Goal: Task Accomplishment & Management: Complete application form

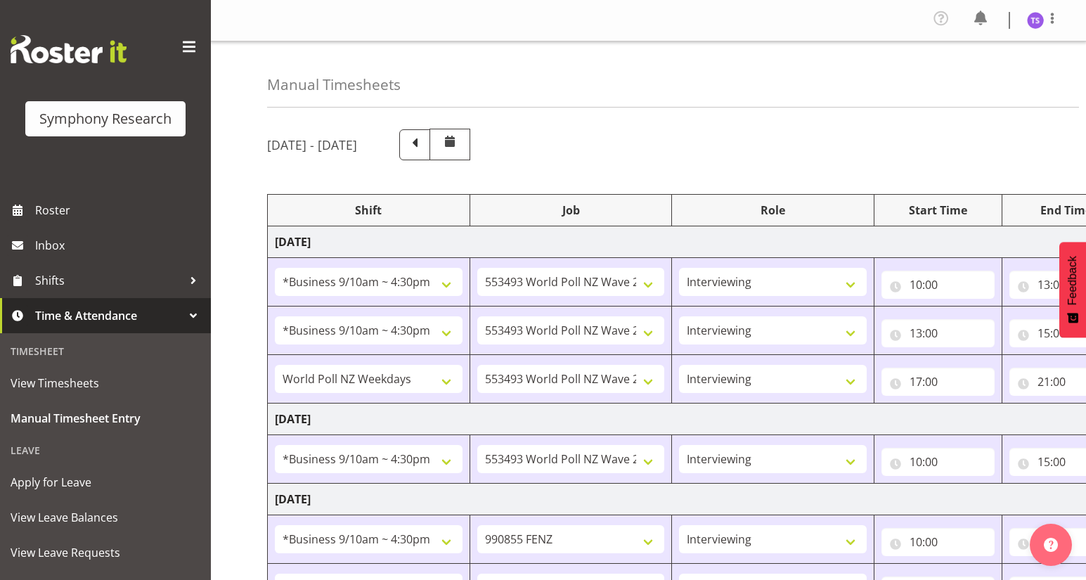
select select "26078"
select select "10527"
select select "47"
select select "26078"
select select "10527"
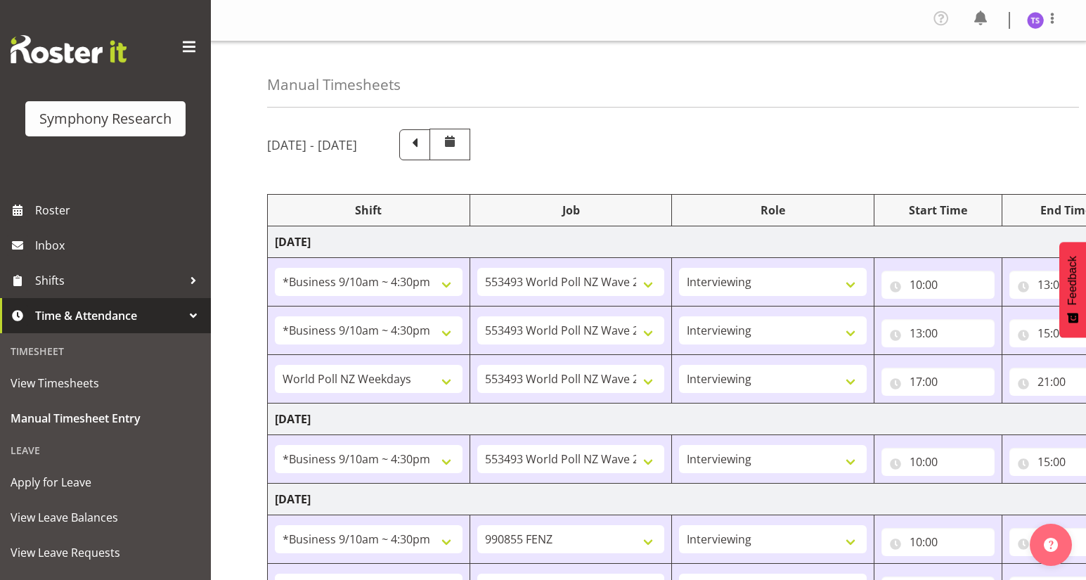
select select "47"
select select "41604"
select select "10527"
select select "47"
select select "26078"
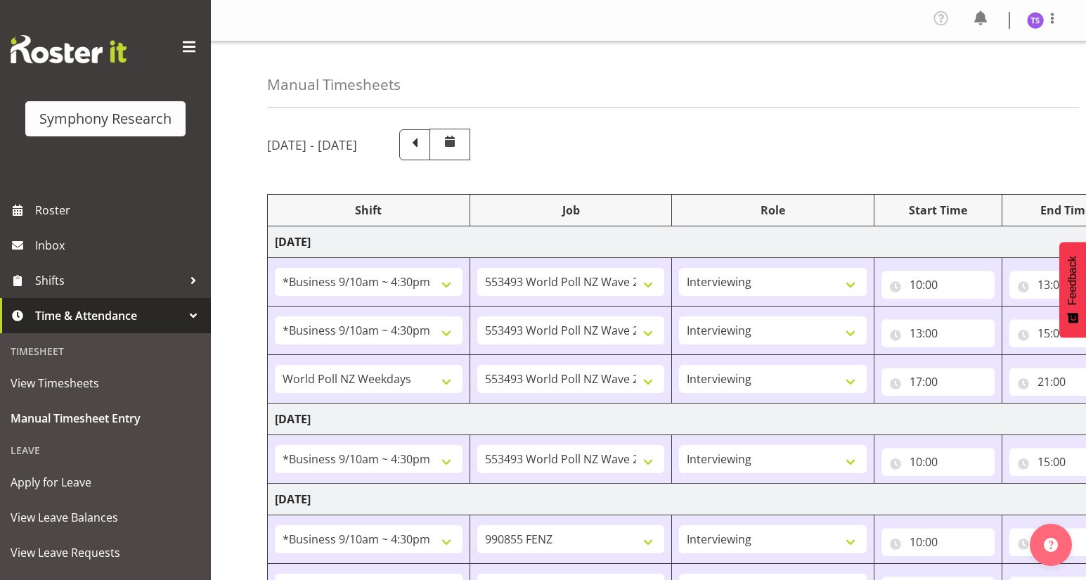
select select "10527"
select select "47"
select select "26078"
select select "9636"
select select "47"
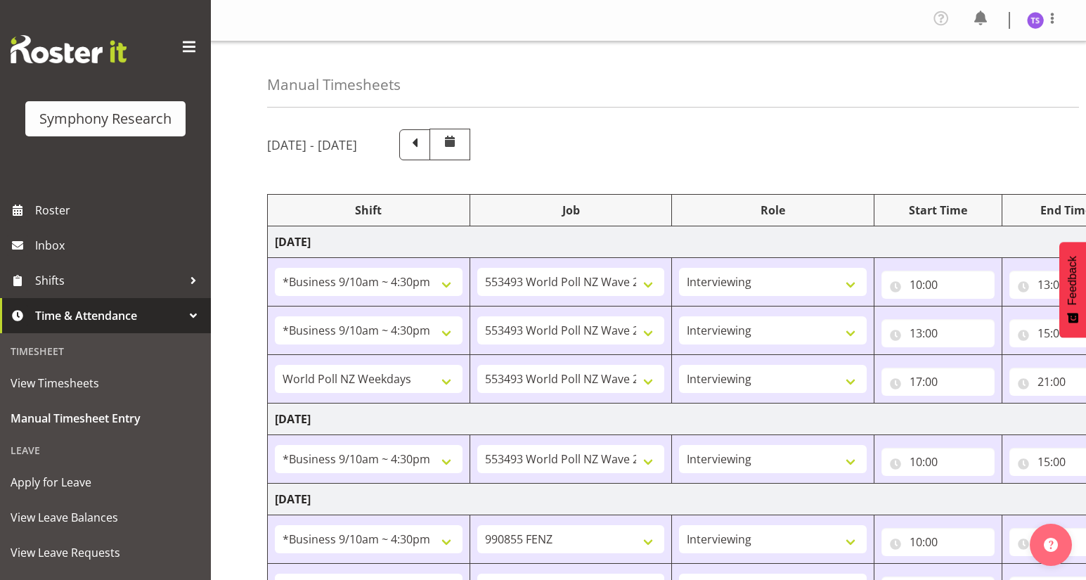
select select "26078"
select select "9636"
select select "47"
select select "41604"
select select "10527"
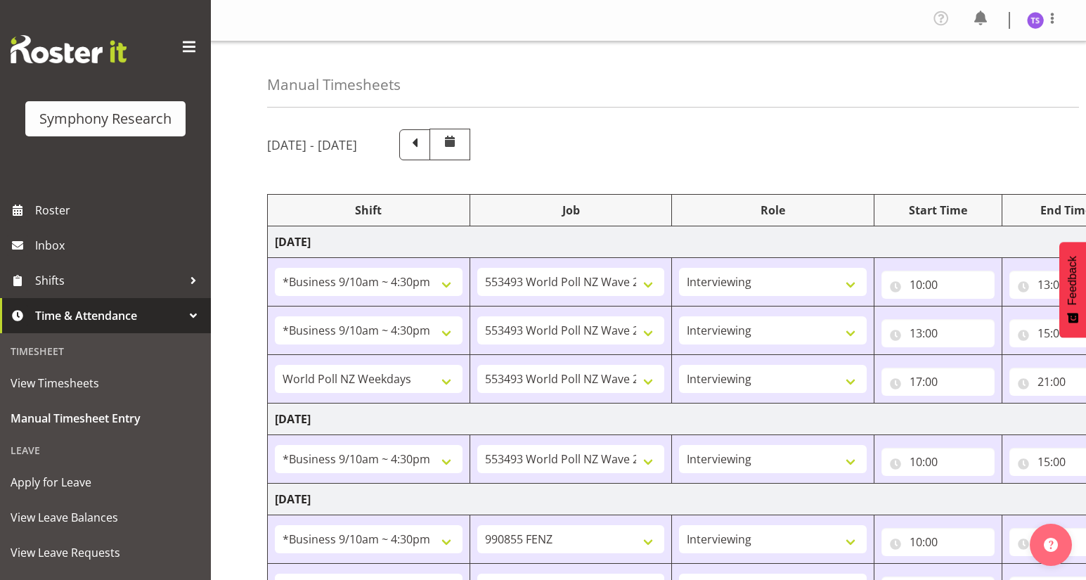
select select "47"
select select "41604"
select select "10527"
select select "47"
select select "41604"
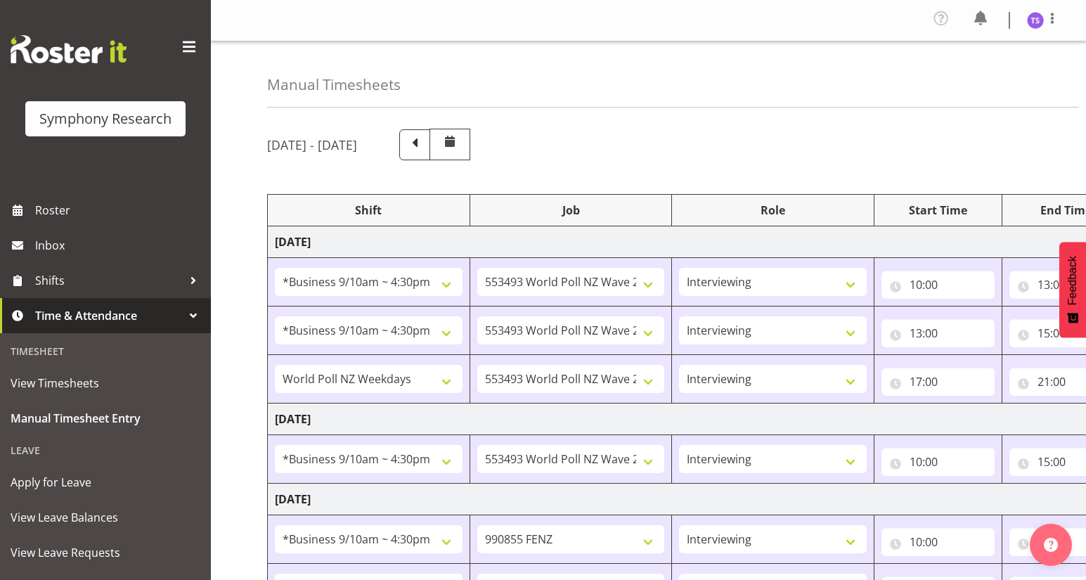
select select "9636"
select select "47"
select select "41604"
select select "10527"
select select "47"
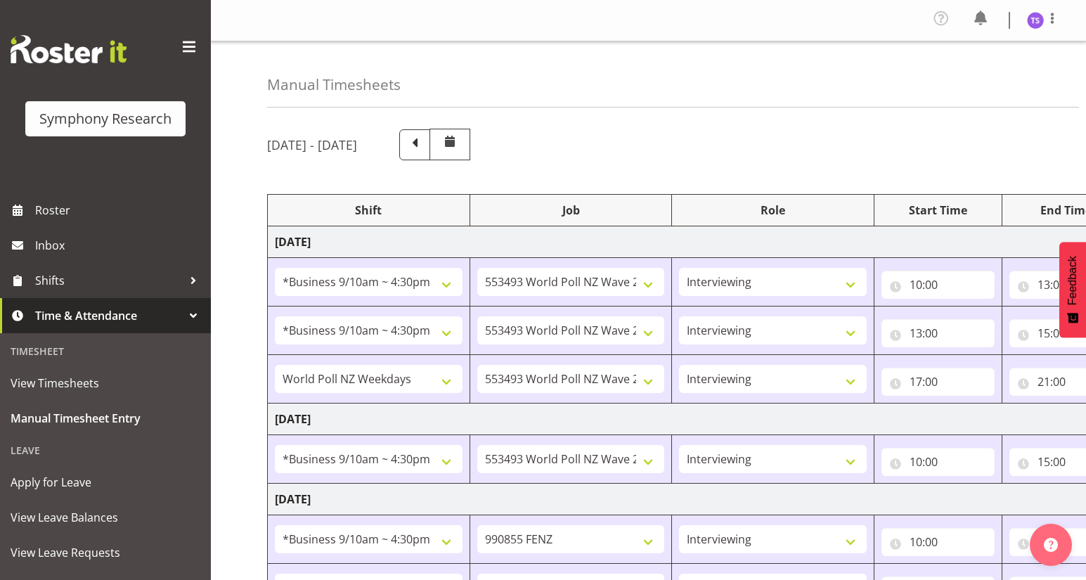
select select "41604"
select select "10527"
select select "47"
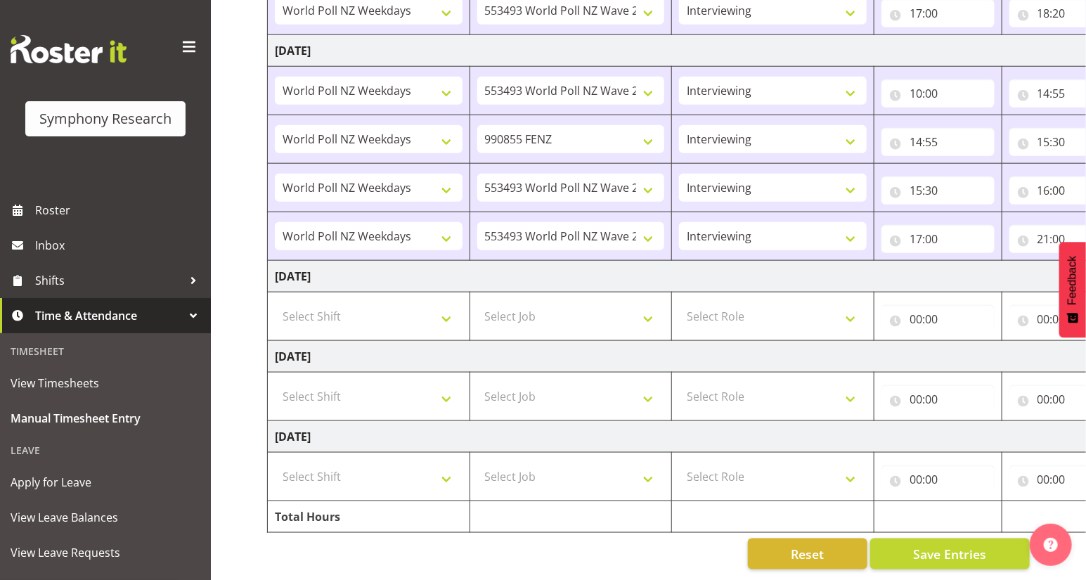
scroll to position [0, 164]
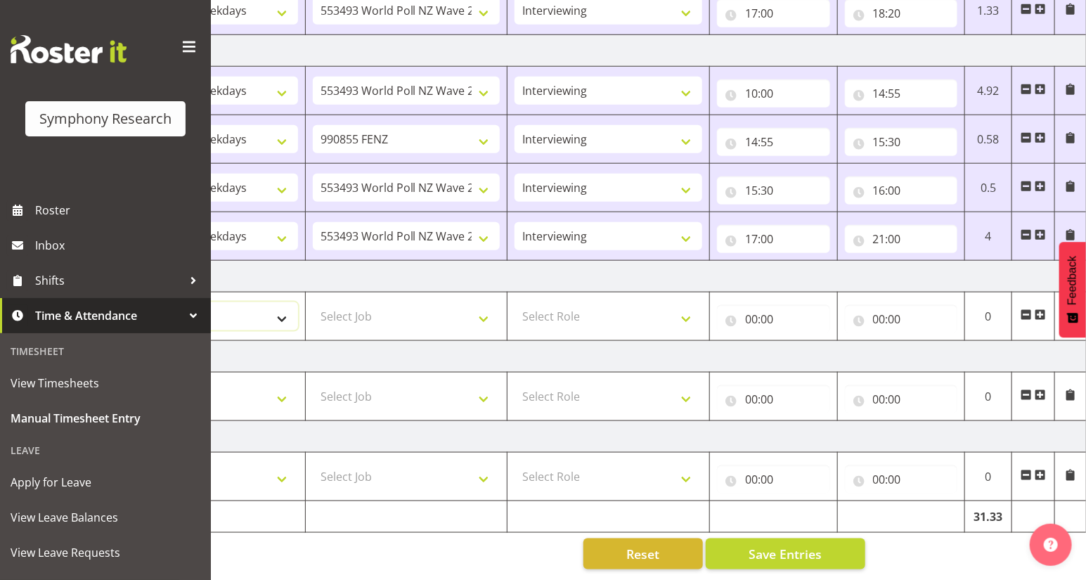
click at [230, 302] on select "Select Shift !!Weekend Residential (Roster IT Shift Label) *Business 9/10am ~ 4…" at bounding box center [204, 316] width 188 height 28
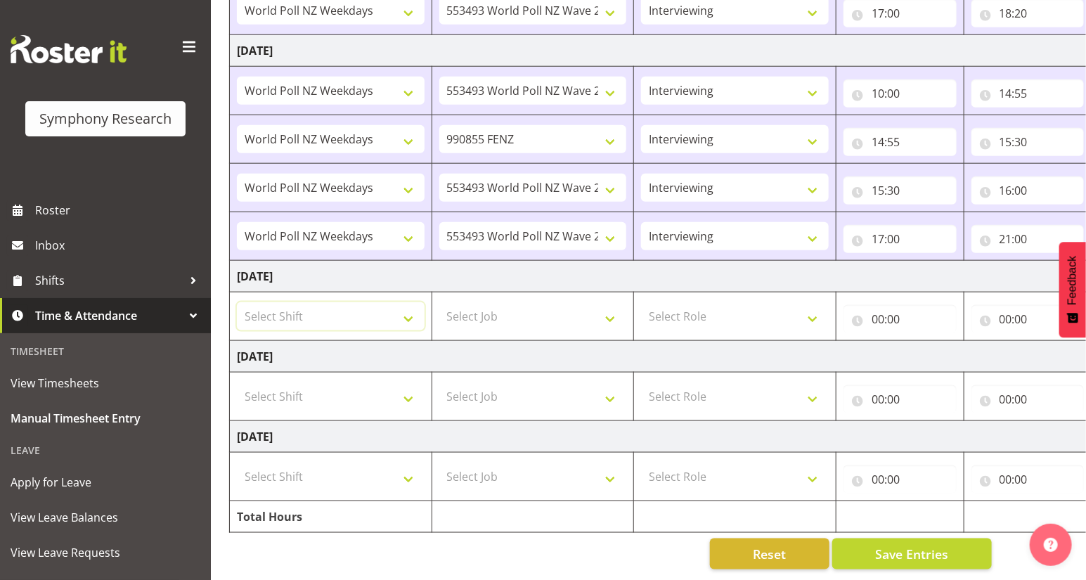
scroll to position [0, 37]
click at [409, 313] on select "Select Shift !!Weekend Residential (Roster IT Shift Label) *Business 9/10am ~ 4…" at bounding box center [332, 316] width 188 height 28
select select "32690"
click at [238, 302] on select "Select Shift !!Weekend Residential (Roster IT Shift Label) *Business 9/10am ~ 4…" at bounding box center [332, 316] width 188 height 28
click at [609, 316] on select "Select Job 550060 IF Admin 553492 World Poll Aus Wave 2 Main 2025 553493 World …" at bounding box center [534, 316] width 188 height 28
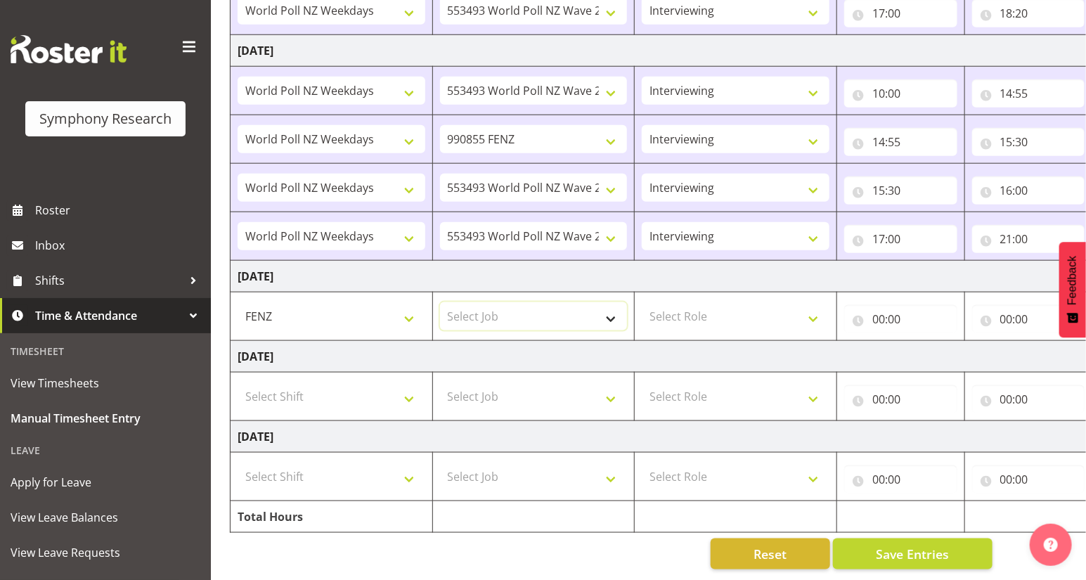
select select "9636"
click at [440, 302] on select "Select Job 550060 IF Admin 553492 World Poll Aus Wave 2 Main 2025 553493 World …" at bounding box center [534, 316] width 188 height 28
click at [809, 313] on select "Select Role Briefing Interviewing" at bounding box center [736, 316] width 188 height 28
select select "47"
click at [642, 302] on select "Select Role Briefing Interviewing" at bounding box center [736, 316] width 188 height 28
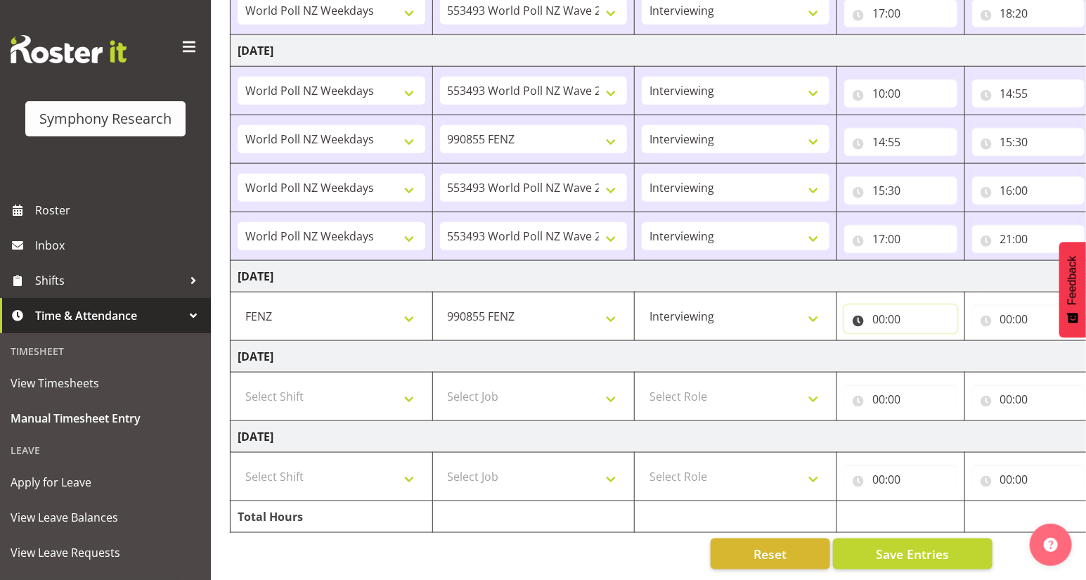
click at [877, 318] on input "00:00" at bounding box center [900, 319] width 113 height 28
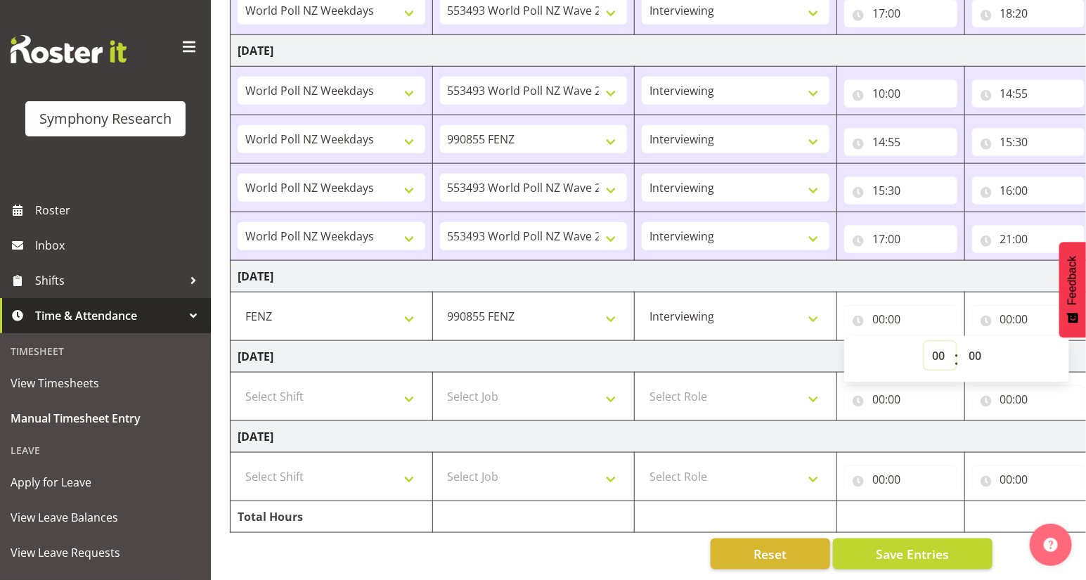
click at [931, 353] on select "00 01 02 03 04 05 06 07 08 09 10 11 12 13 14 15 16 17 18 19 20 21 22 23" at bounding box center [940, 356] width 32 height 28
select select "10"
click at [924, 342] on select "00 01 02 03 04 05 06 07 08 09 10 11 12 13 14 15 16 17 18 19 20 21 22 23" at bounding box center [940, 356] width 32 height 28
type input "10:00"
click at [1005, 316] on input "00:00" at bounding box center [1028, 319] width 113 height 28
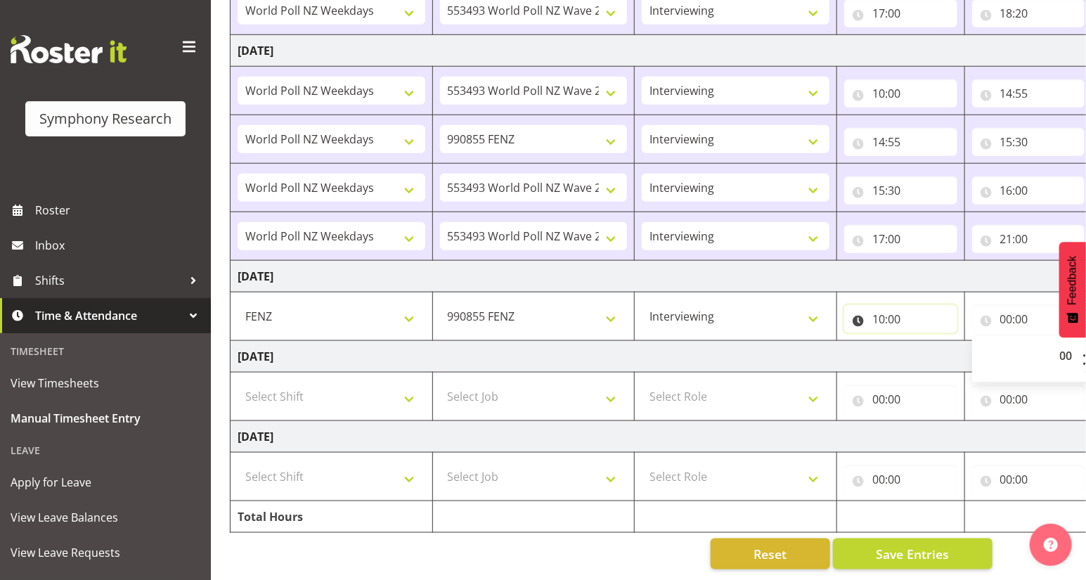
click at [876, 313] on input "10:00" at bounding box center [900, 319] width 113 height 28
click at [1006, 314] on input "00:00" at bounding box center [1028, 319] width 113 height 28
click at [1007, 318] on input "00:00" at bounding box center [1028, 319] width 113 height 28
click at [1003, 313] on input "00:00" at bounding box center [1028, 319] width 113 height 28
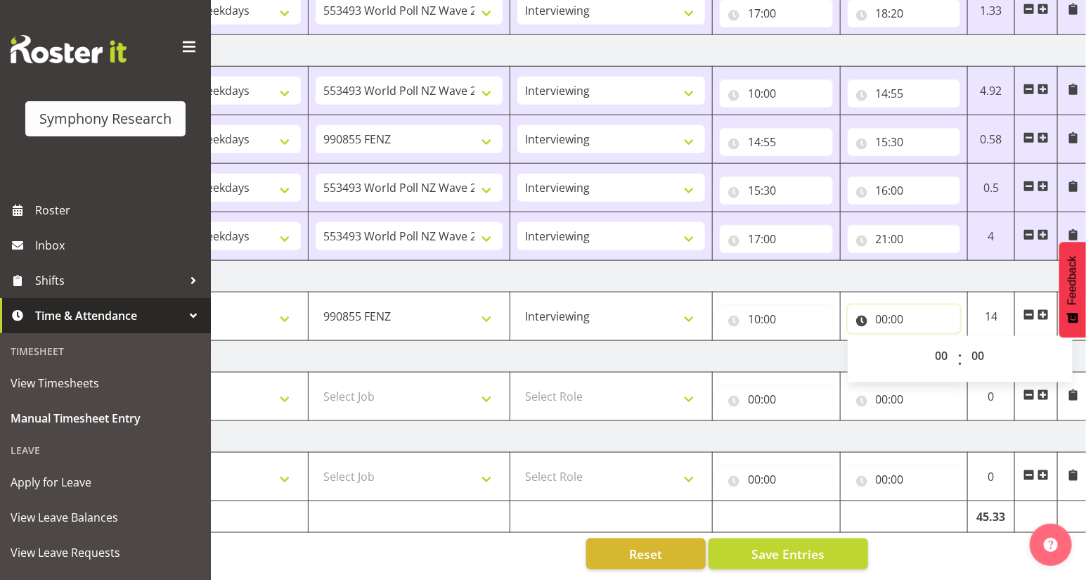
scroll to position [0, 164]
click at [938, 351] on select "00 01 02 03 04 05 06 07 08 09 10 11 12 13 14 15 16 17 18 19 20 21 22 23" at bounding box center [941, 356] width 32 height 28
select select "13"
click at [925, 342] on select "00 01 02 03 04 05 06 07 08 09 10 11 12 13 14 15 16 17 18 19 20 21 22 23" at bounding box center [941, 356] width 32 height 28
type input "13:00"
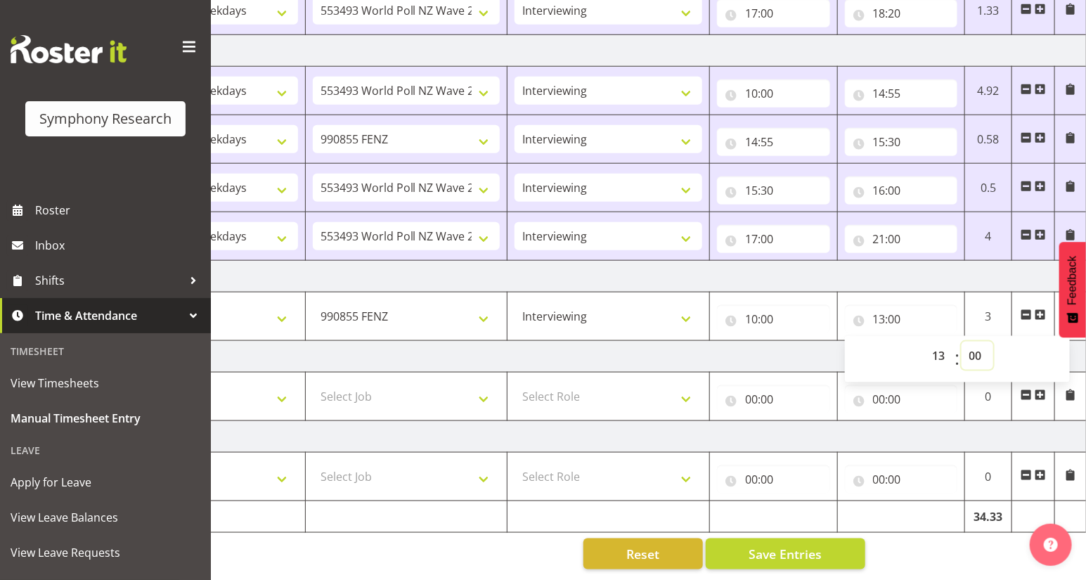
click at [971, 351] on select "00 01 02 03 04 05 06 07 08 09 10 11 12 13 14 15 16 17 18 19 20 21 22 23 24 25 2…" at bounding box center [977, 356] width 32 height 28
select select "40"
click at [961, 342] on select "00 01 02 03 04 05 06 07 08 09 10 11 12 13 14 15 16 17 18 19 20 21 22 23 24 25 2…" at bounding box center [977, 356] width 32 height 28
type input "13:40"
click at [1039, 309] on span at bounding box center [1039, 314] width 11 height 11
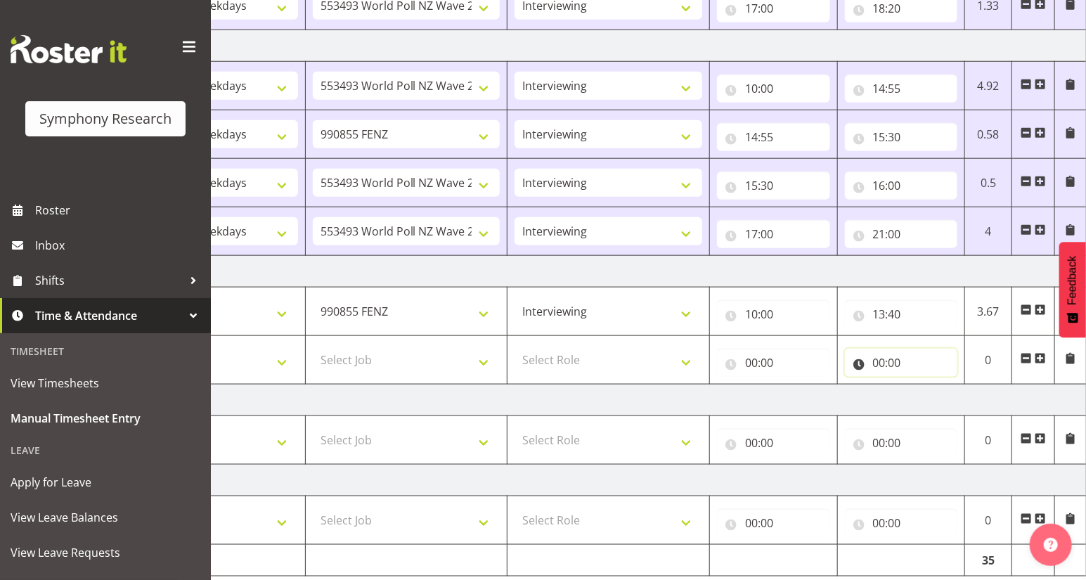
click at [883, 365] on input "00:00" at bounding box center [901, 363] width 113 height 28
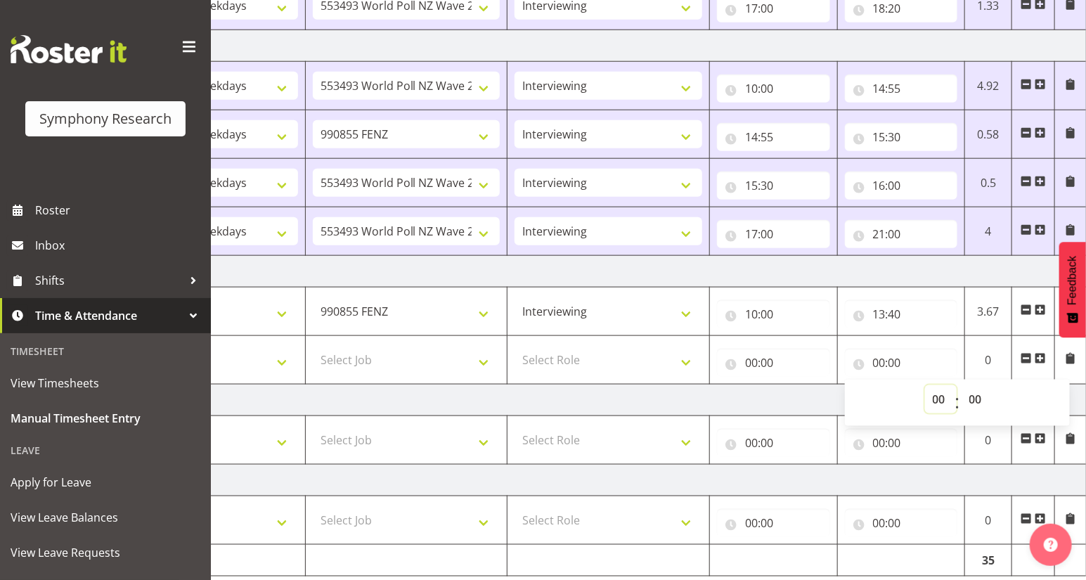
click at [936, 395] on select "00 01 02 03 04 05 06 07 08 09 10 11 12 13 14 15 16 17 18 19 20 21 22 23" at bounding box center [941, 399] width 32 height 28
select select "16"
click at [925, 385] on select "00 01 02 03 04 05 06 07 08 09 10 11 12 13 14 15 16 17 18 19 20 21 22 23" at bounding box center [941, 399] width 32 height 28
type input "16:00"
click at [748, 362] on input "00:00" at bounding box center [773, 363] width 113 height 28
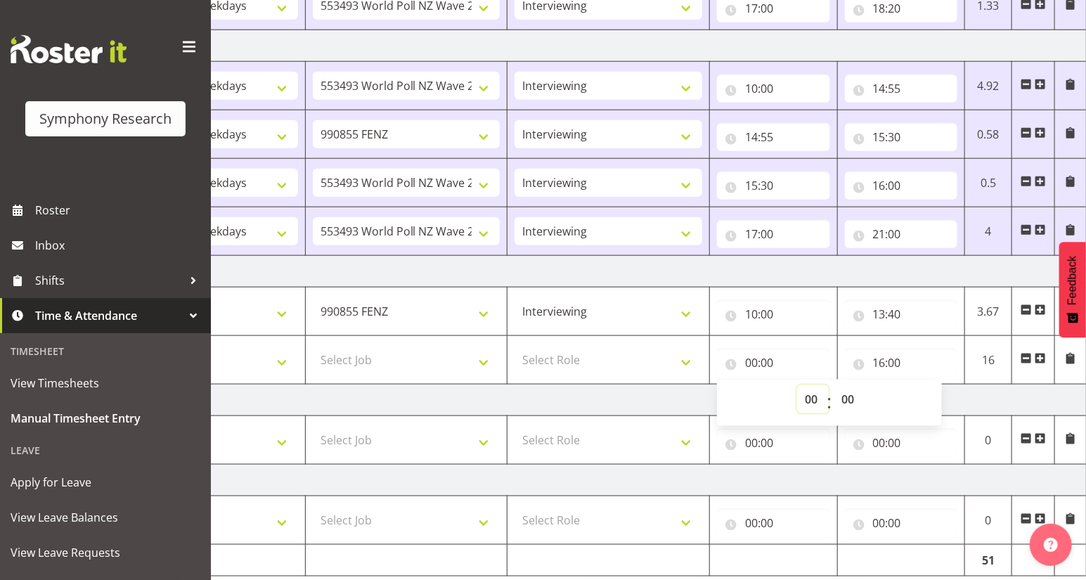
click at [807, 396] on select "00 01 02 03 04 05 06 07 08 09 10 11 12 13 14 15 16 17 18 19 20 21 22 23" at bounding box center [813, 399] width 32 height 28
select select "13"
click at [797, 385] on select "00 01 02 03 04 05 06 07 08 09 10 11 12 13 14 15 16 17 18 19 20 21 22 23" at bounding box center [813, 399] width 32 height 28
type input "13:00"
click at [846, 400] on select "00 01 02 03 04 05 06 07 08 09 10 11 12 13 14 15 16 17 18 19 20 21 22 23 24 25 2…" at bounding box center [850, 399] width 32 height 28
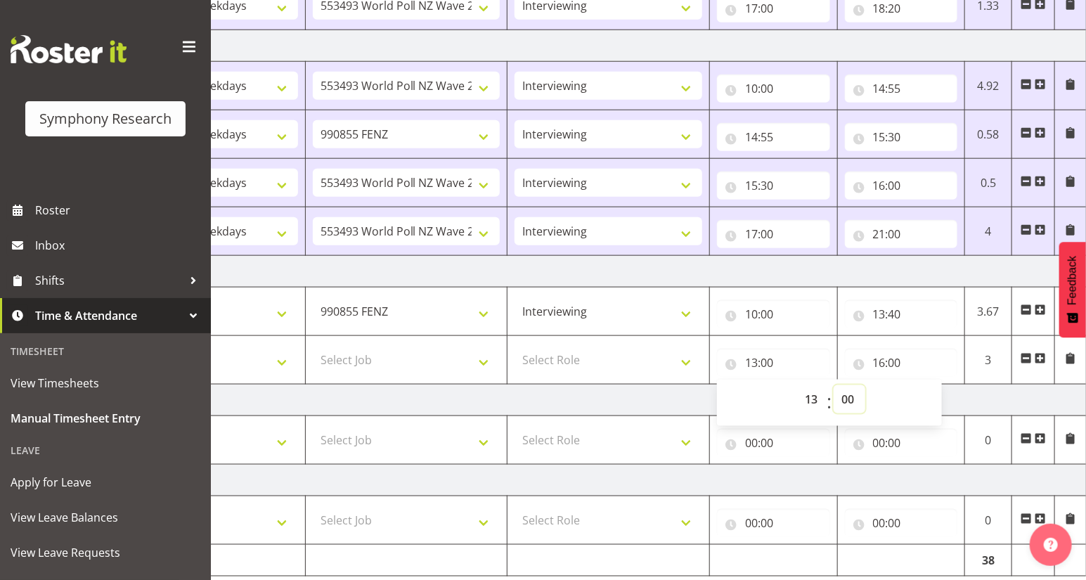
select select "40"
click at [834, 385] on select "00 01 02 03 04 05 06 07 08 09 10 11 12 13 14 15 16 17 18 19 20 21 22 23 24 25 2…" at bounding box center [850, 399] width 32 height 28
type input "13:40"
click at [687, 362] on select "Select Role Briefing Interviewing" at bounding box center [608, 360] width 188 height 28
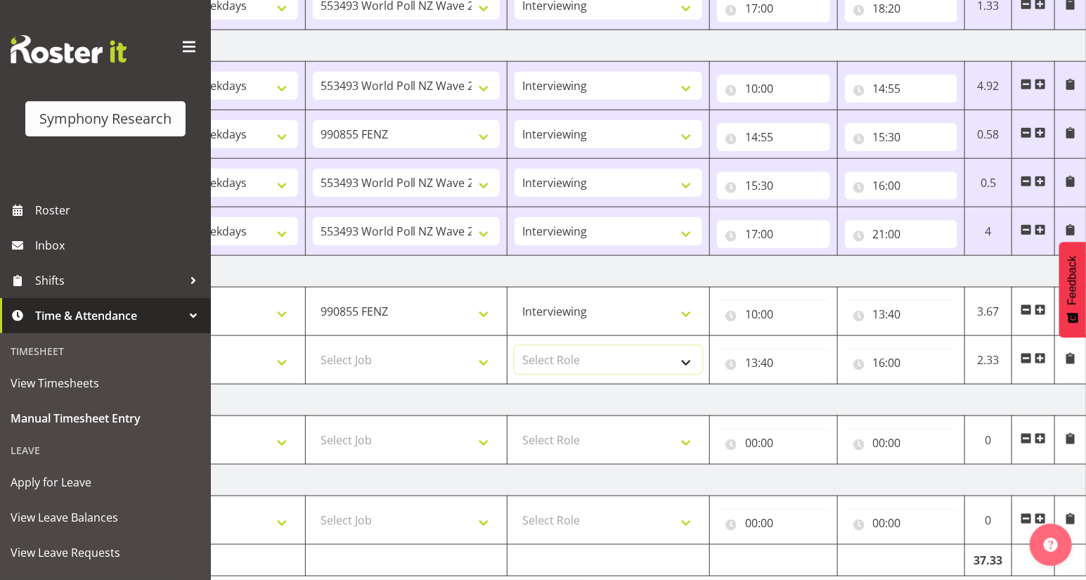
select select "47"
click at [514, 346] on select "Select Role Briefing Interviewing" at bounding box center [608, 360] width 188 height 28
click at [481, 358] on select "Select Job 550060 IF Admin 553492 World Poll Aus Wave 2 Main 2025 553493 World …" at bounding box center [407, 360] width 188 height 28
select select "10527"
click at [313, 346] on select "Select Job 550060 IF Admin 553492 World Poll Aus Wave 2 Main 2025 553493 World …" at bounding box center [407, 360] width 188 height 28
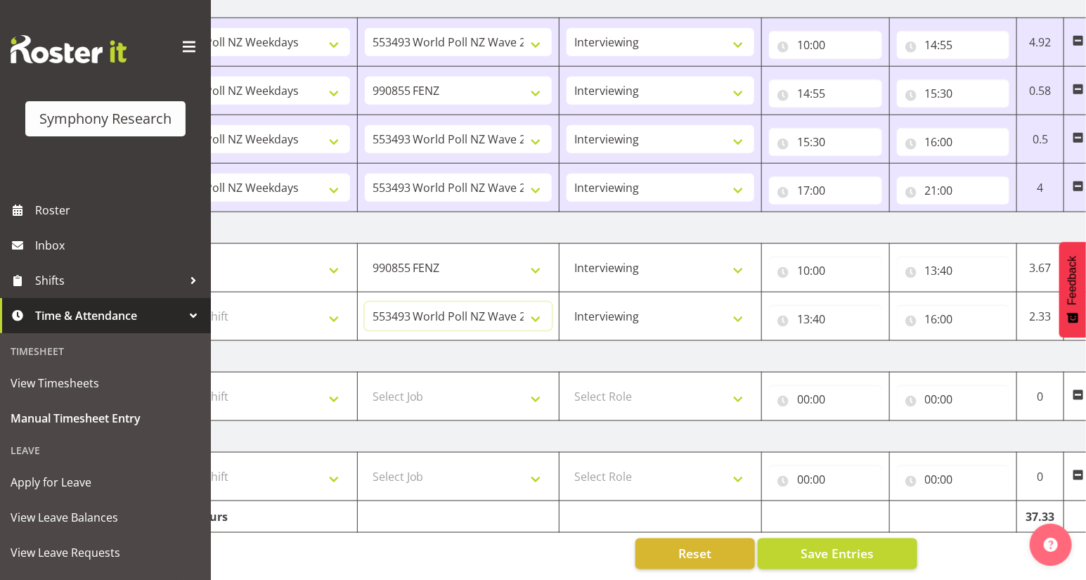
scroll to position [0, 42]
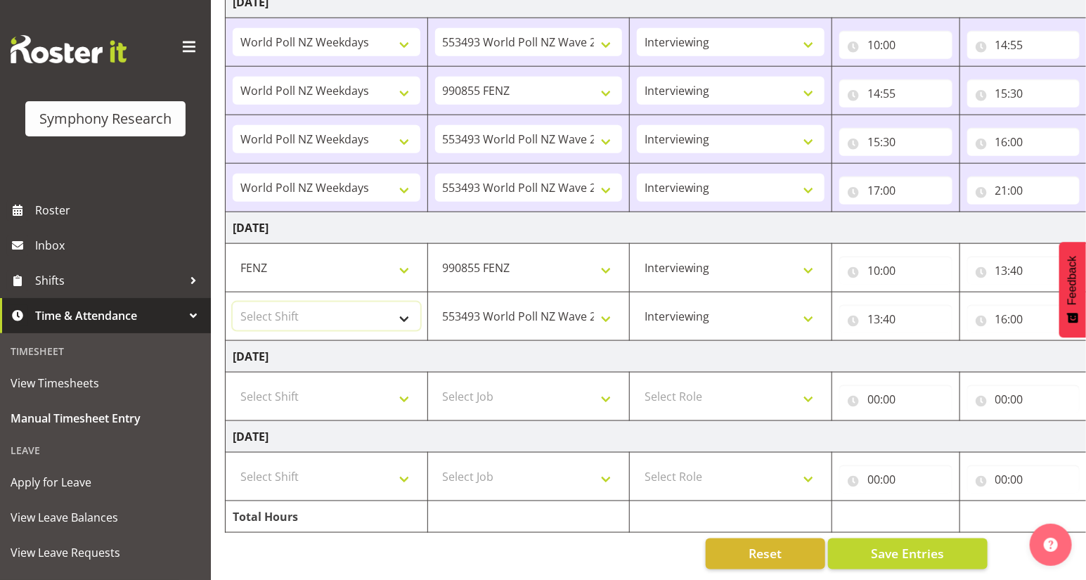
click at [399, 312] on select "Select Shift !!Weekend Residential (Roster IT Shift Label) *Business 9/10am ~ 4…" at bounding box center [327, 316] width 188 height 28
select select "41604"
click at [233, 302] on select "Select Shift !!Weekend Residential (Roster IT Shift Label) *Business 9/10am ~ 4…" at bounding box center [327, 316] width 188 height 28
click at [885, 546] on span "Save Entries" at bounding box center [907, 554] width 73 height 18
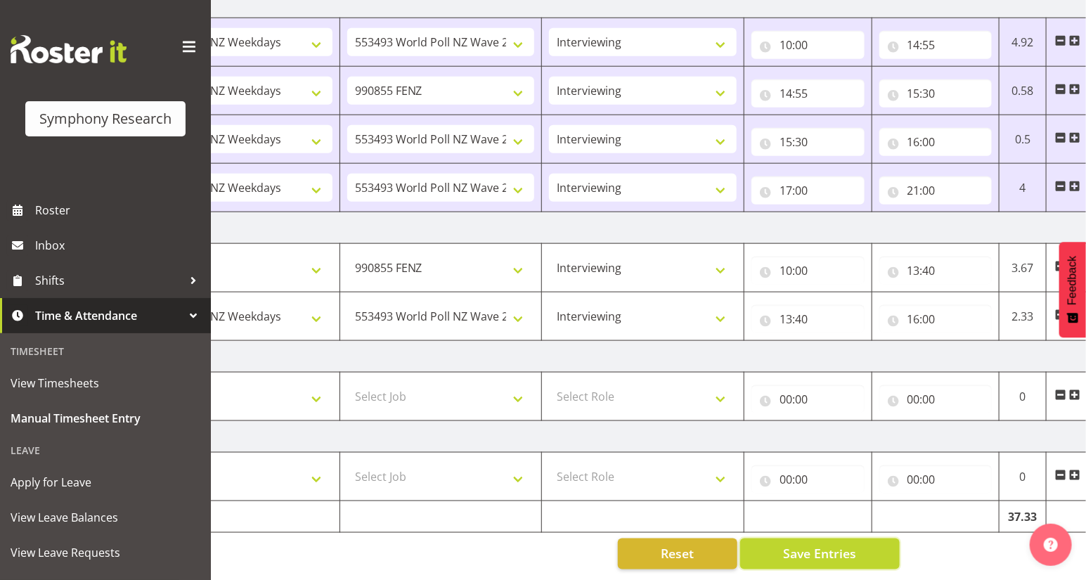
scroll to position [0, 164]
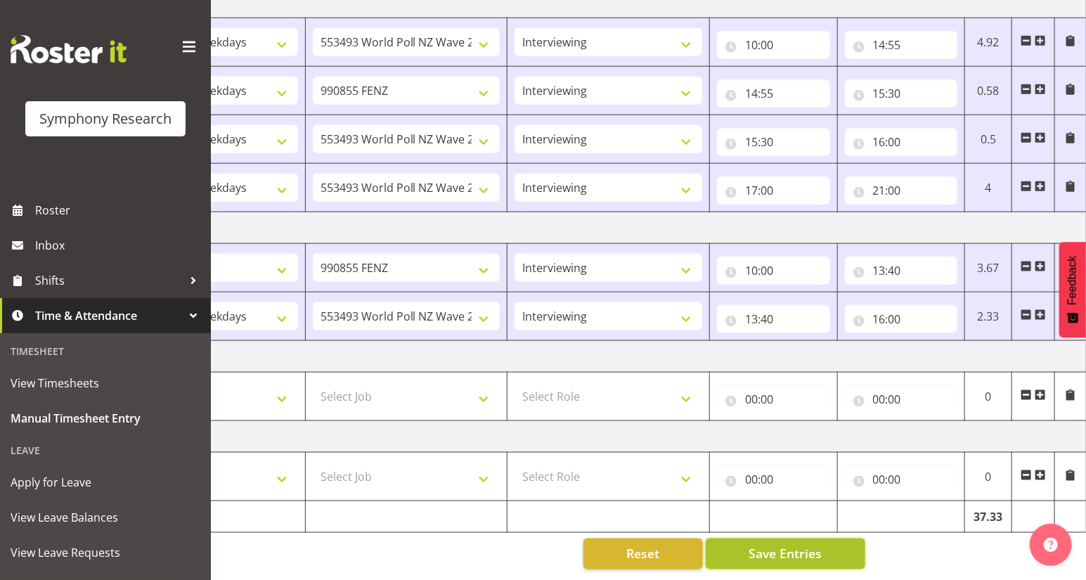
click at [798, 545] on span "Save Entries" at bounding box center [784, 554] width 73 height 18
